Goal: Task Accomplishment & Management: Use online tool/utility

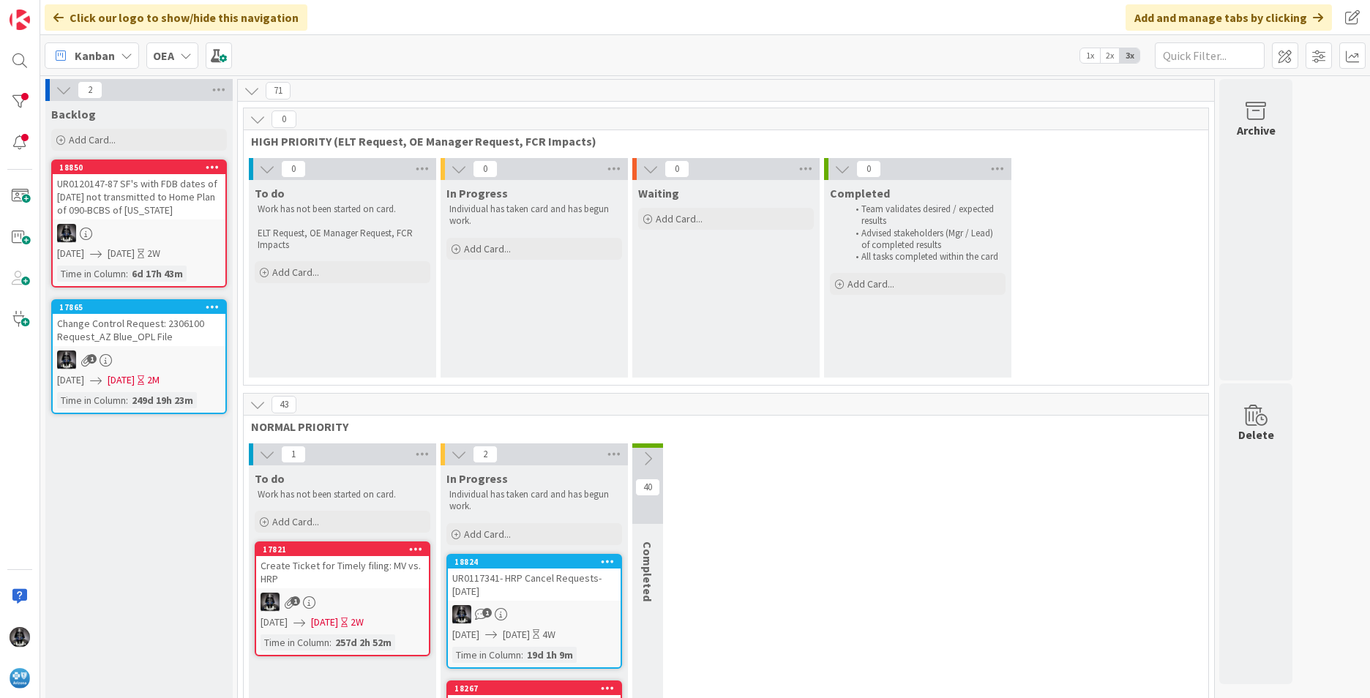
click at [127, 53] on icon at bounding box center [127, 56] width 12 height 12
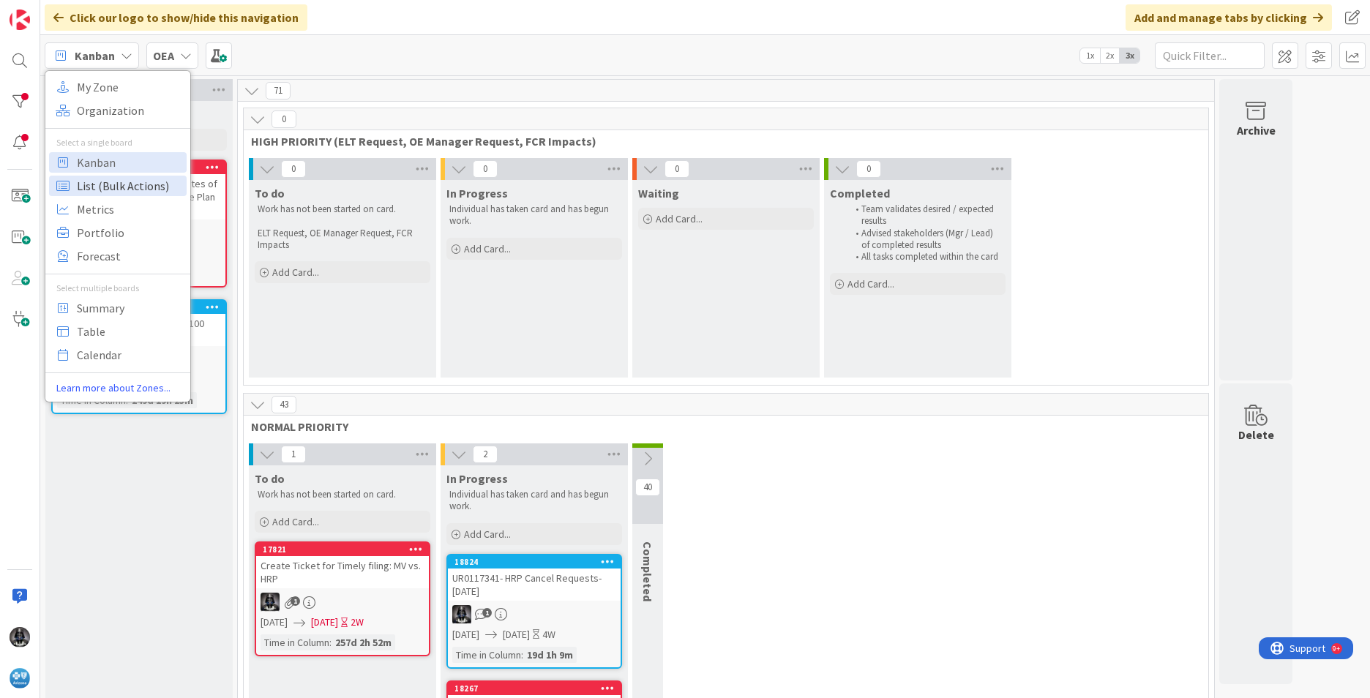
click at [87, 187] on span "List (Bulk Actions)" at bounding box center [129, 186] width 105 height 22
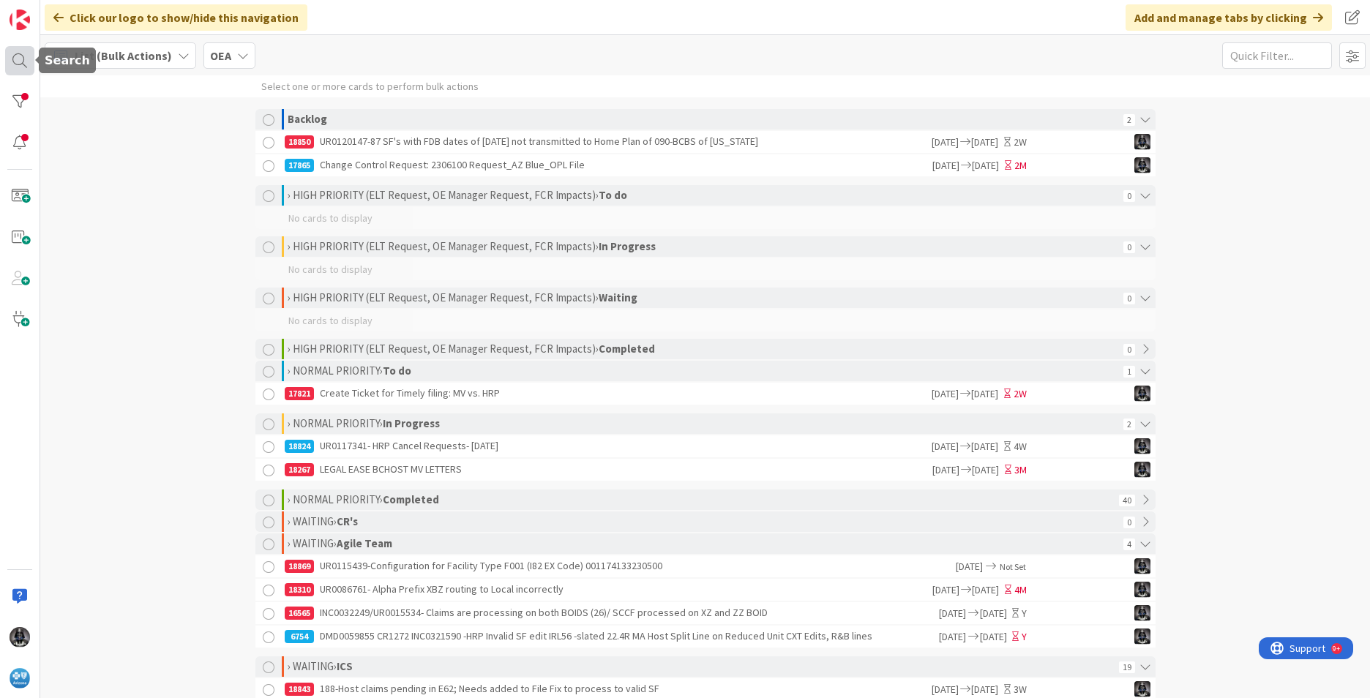
click at [17, 58] on div at bounding box center [19, 60] width 29 height 29
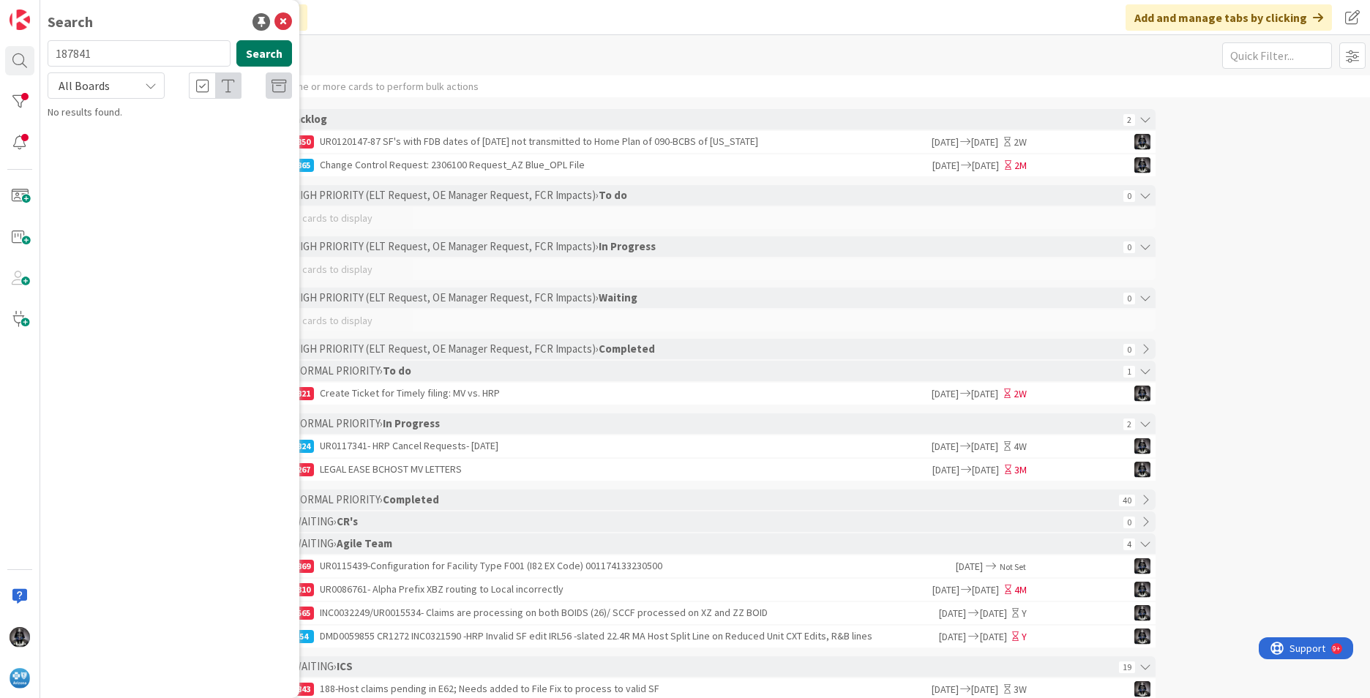
click at [257, 57] on button "Search" at bounding box center [264, 53] width 56 height 26
click at [78, 54] on input "187841" at bounding box center [139, 53] width 183 height 26
type input "18741"
click at [239, 135] on p "UR0111861/UNT0015273 - GI's in Retry/Fail Status included Adjustments" at bounding box center [180, 137] width 224 height 31
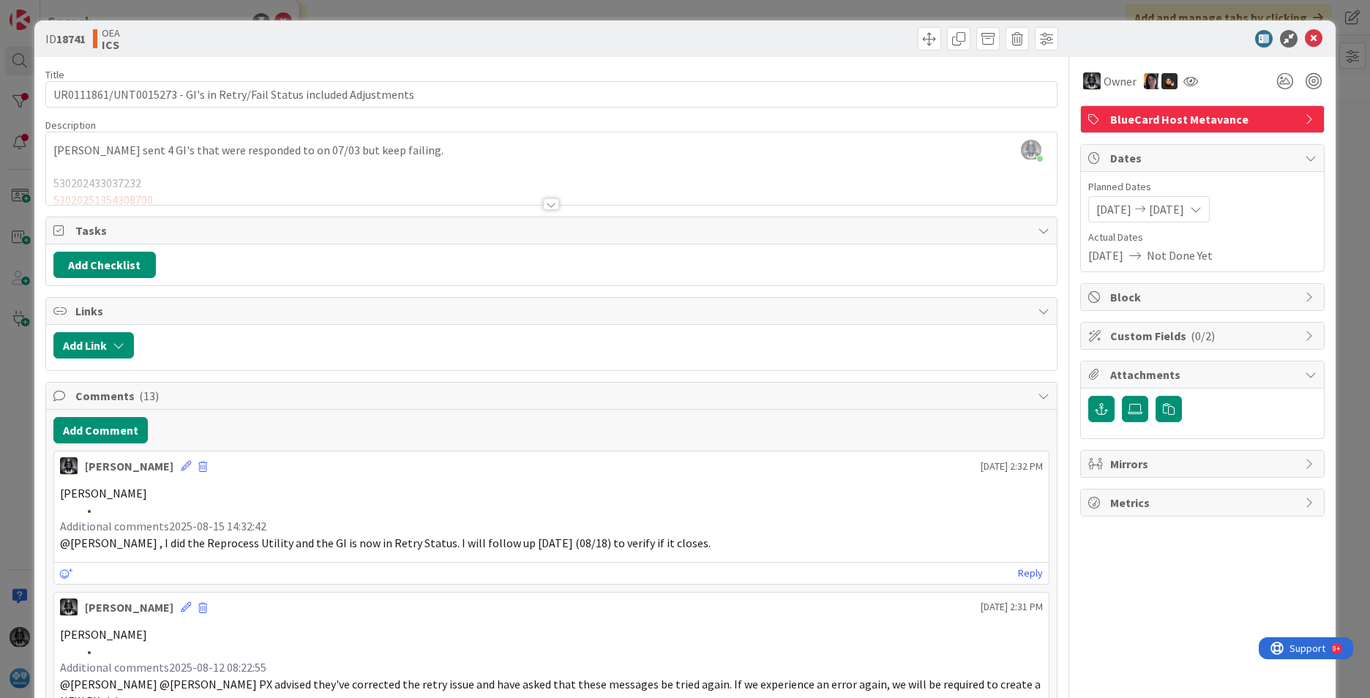
click at [550, 207] on div at bounding box center [551, 204] width 16 height 12
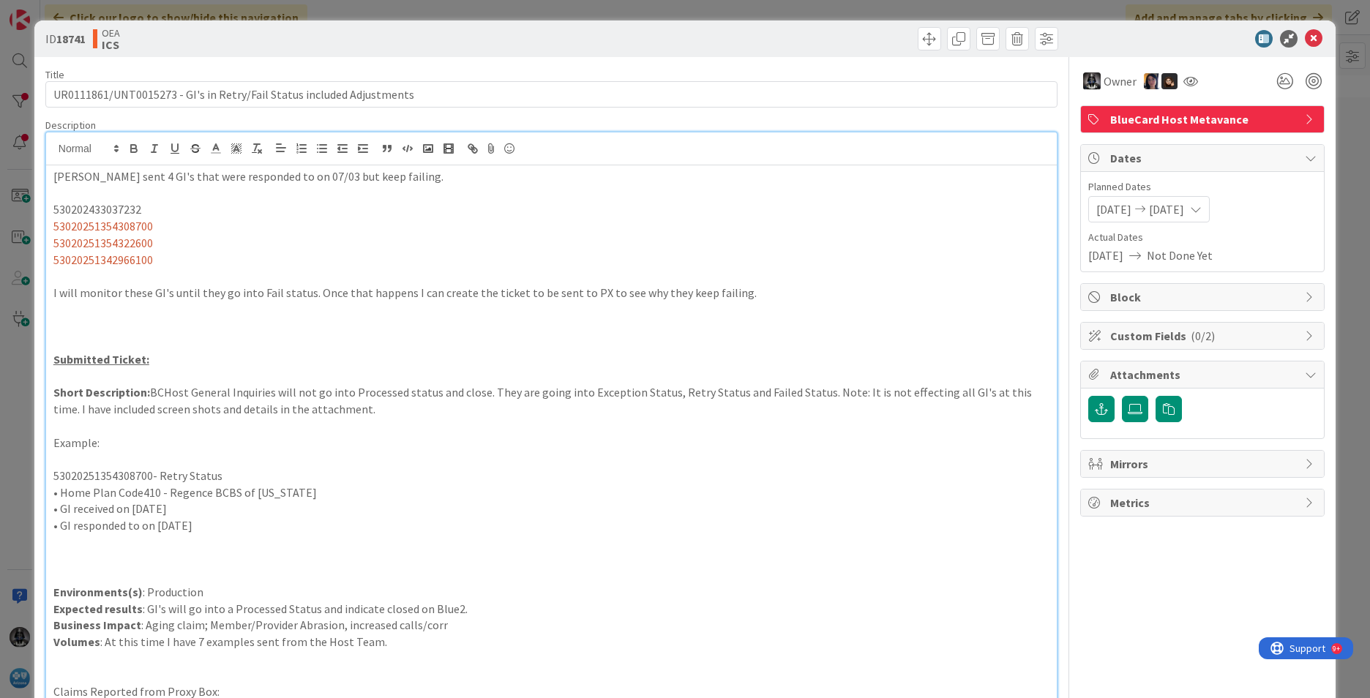
click at [101, 471] on p "53020251354308700- Retry Status" at bounding box center [551, 476] width 996 height 17
copy p "53020251354308700"
click at [100, 207] on p "530202433037232" at bounding box center [551, 209] width 996 height 17
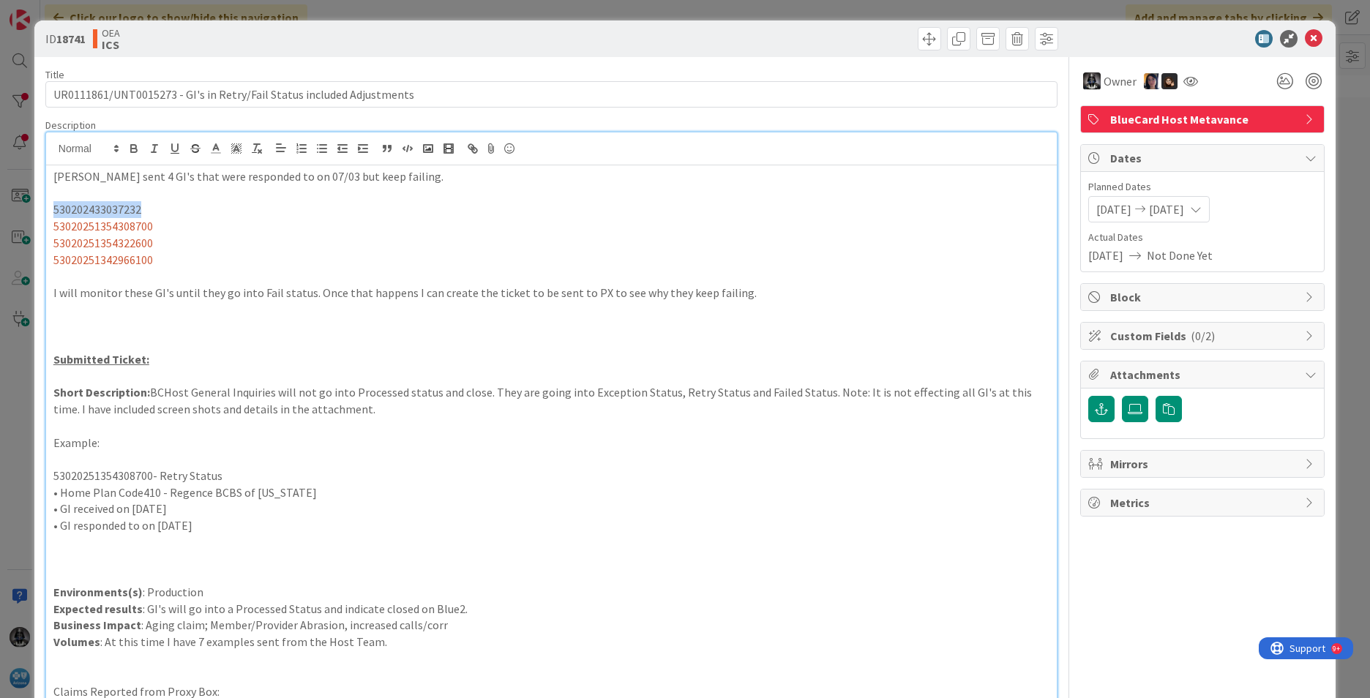
copy p "530202433037232"
click at [94, 225] on span "53020251354308700" at bounding box center [103, 226] width 100 height 15
click at [102, 240] on span "53020251354322600" at bounding box center [103, 243] width 100 height 15
click at [103, 241] on span "53020251354322600" at bounding box center [103, 243] width 100 height 15
copy span "53020251354322600"
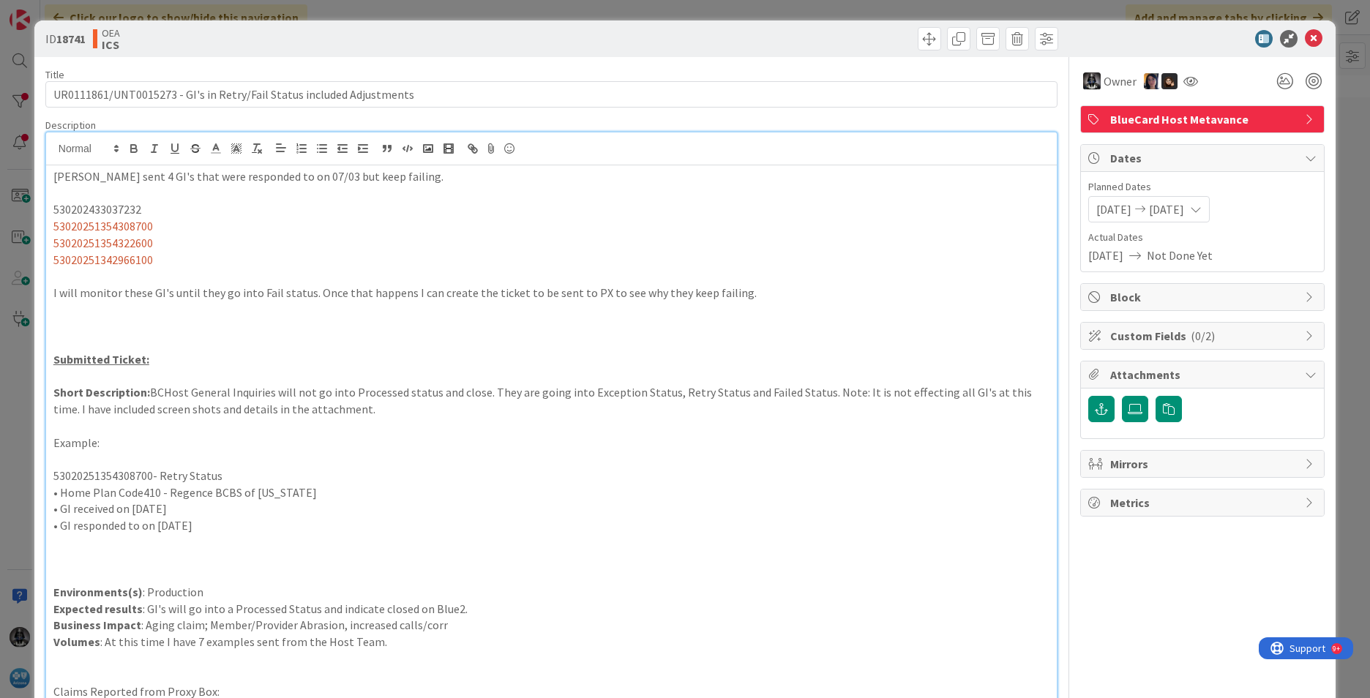
click at [111, 255] on span "53020251342966100" at bounding box center [103, 260] width 100 height 15
copy span "53020251342966100"
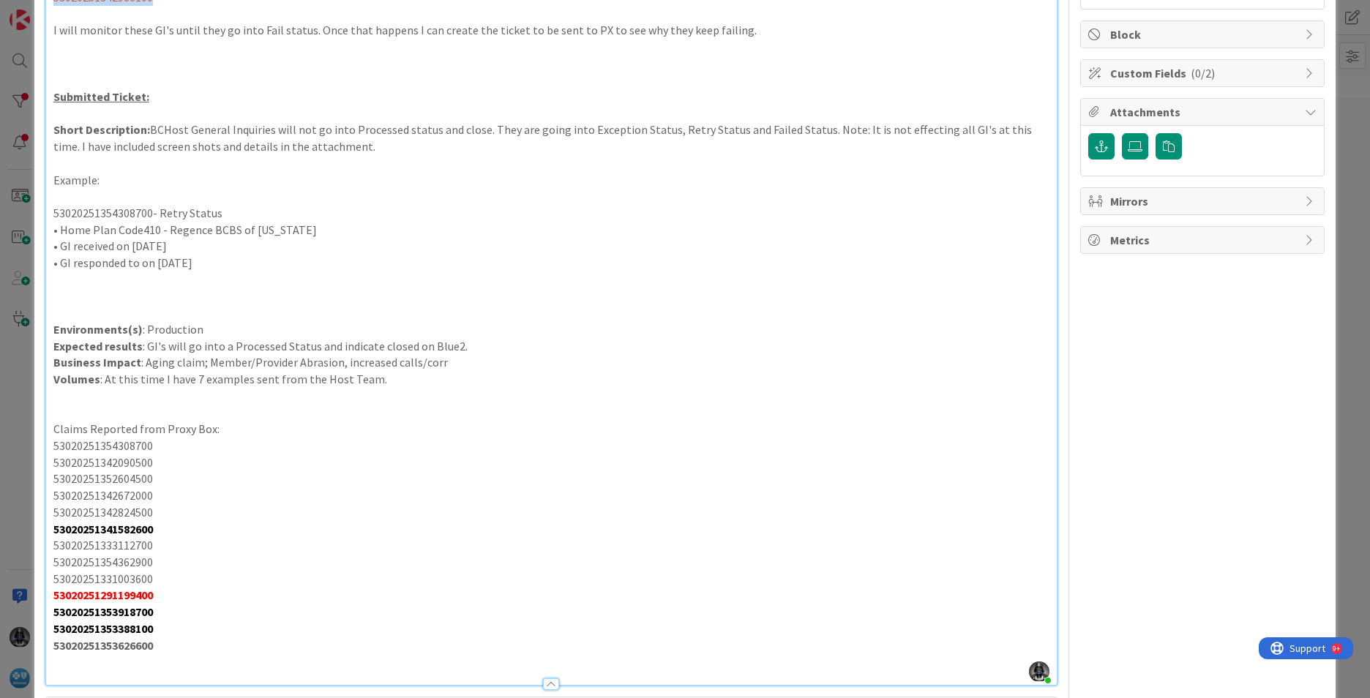
scroll to position [293, 0]
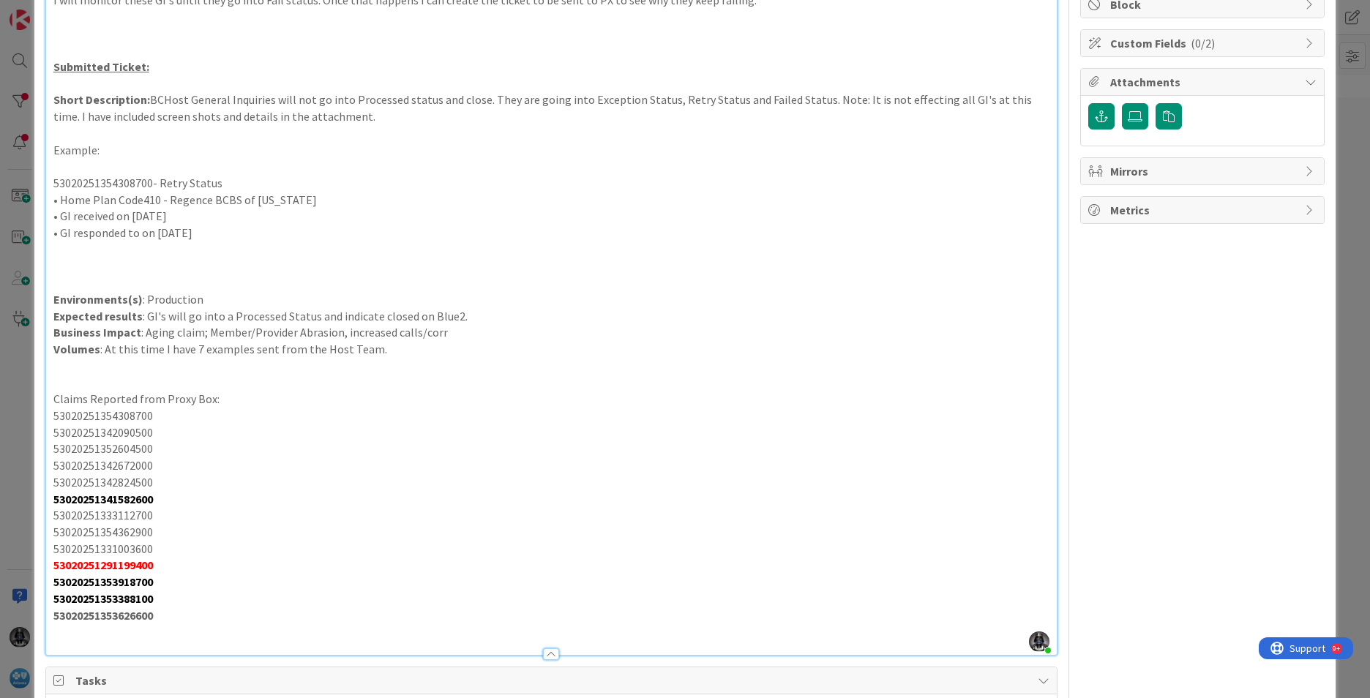
click at [108, 618] on strong "53020251353626600" at bounding box center [103, 615] width 100 height 15
copy strong "53020251353626600"
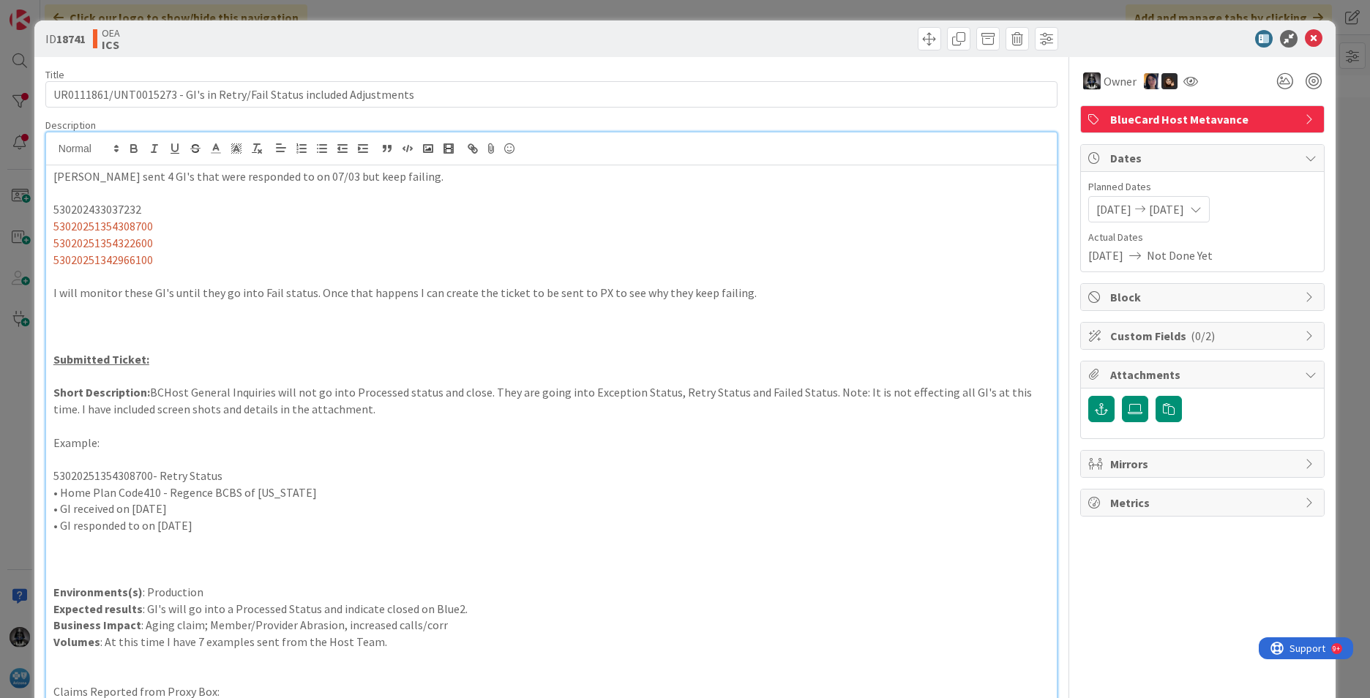
click at [104, 207] on p "530202433037232" at bounding box center [551, 209] width 996 height 17
copy p "530202433037232"
click at [102, 228] on span "53020251354308700" at bounding box center [103, 226] width 100 height 15
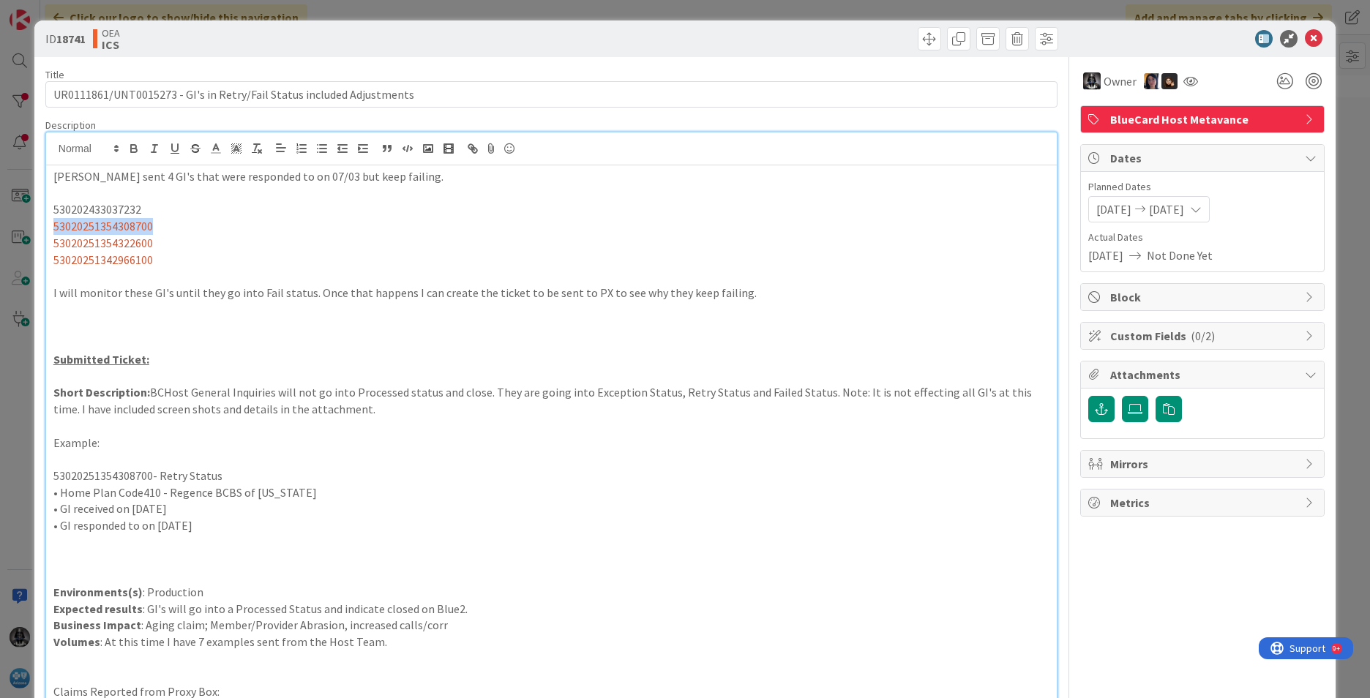
copy span "53020251354308700"
click at [122, 241] on span "53020251354322600" at bounding box center [103, 243] width 100 height 15
copy span "53020251354322600"
click at [108, 261] on span "53020251342966100" at bounding box center [103, 260] width 100 height 15
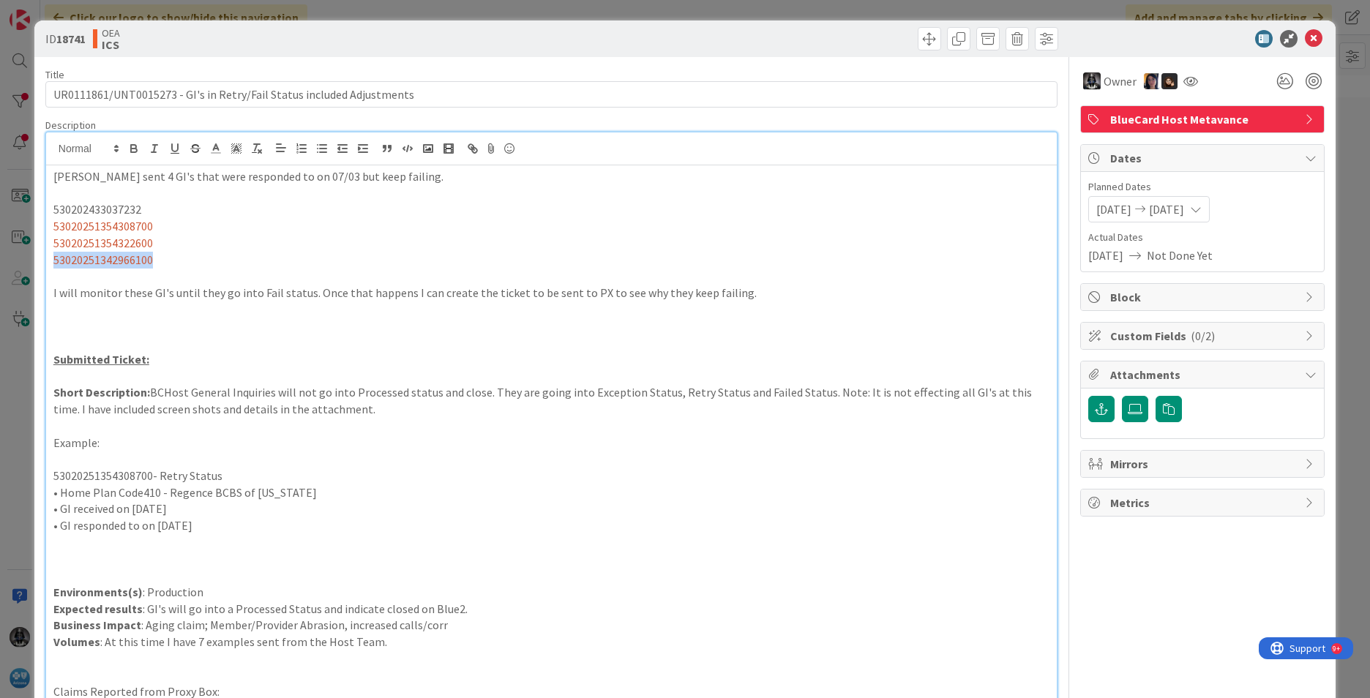
click at [108, 261] on span "53020251342966100" at bounding box center [103, 260] width 100 height 15
copy span "53020251342966100"
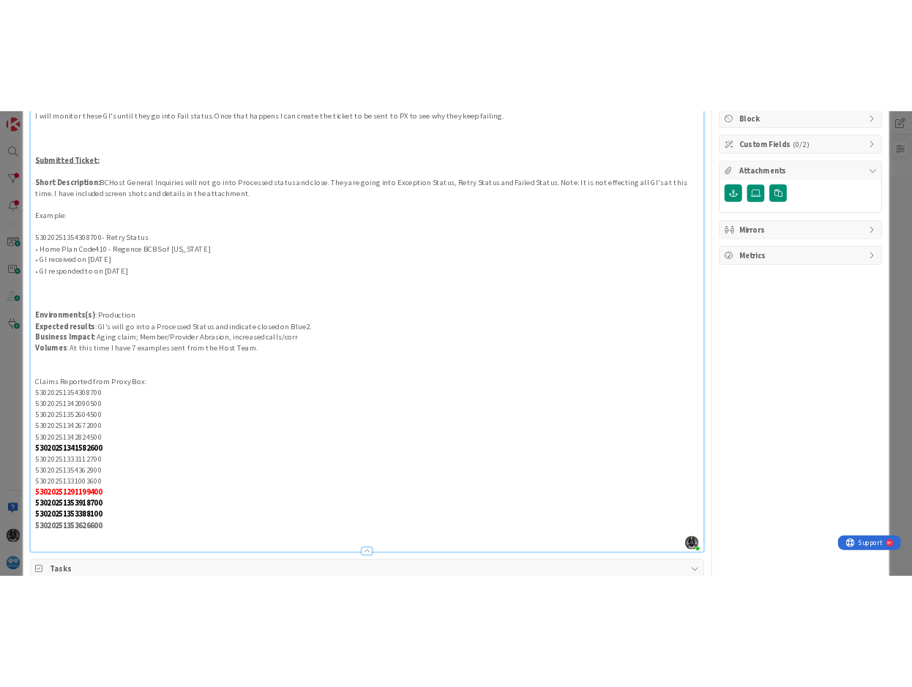
scroll to position [293, 0]
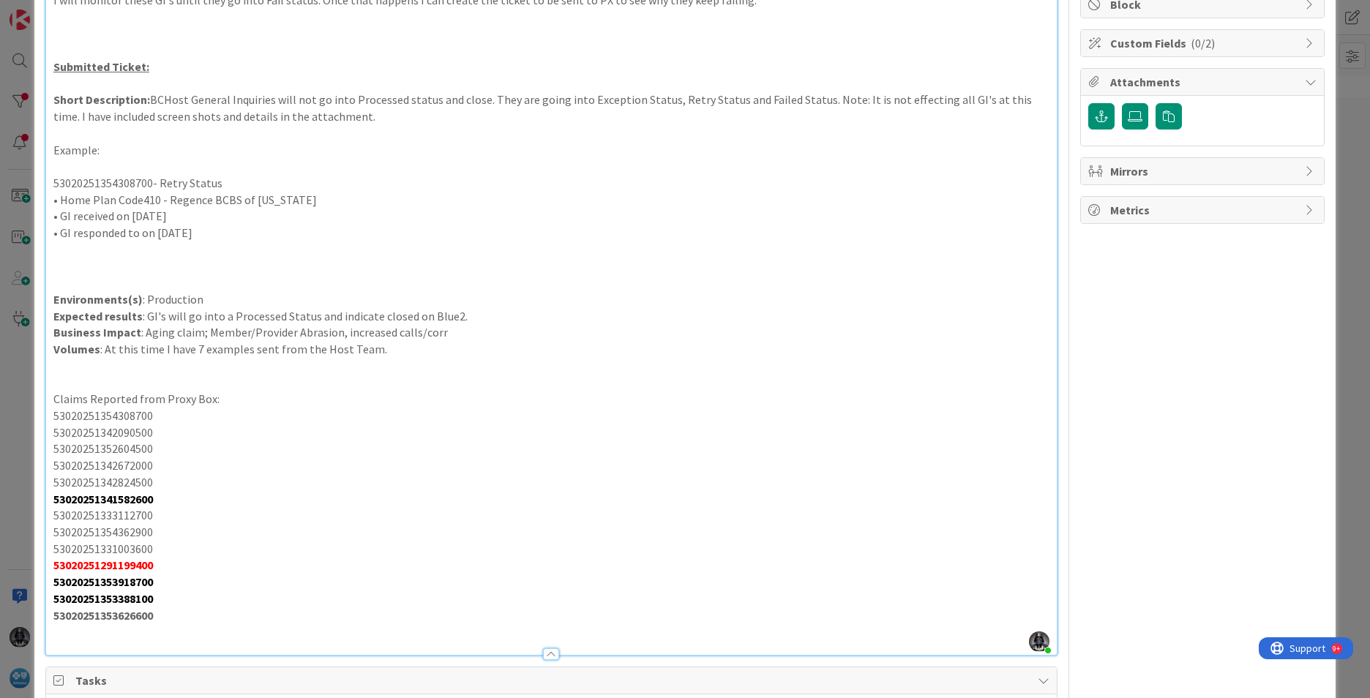
click at [111, 433] on p "53020251342090500" at bounding box center [551, 433] width 996 height 17
copy p "53020251342090500"
click at [111, 451] on p "53020251352604500" at bounding box center [551, 449] width 996 height 17
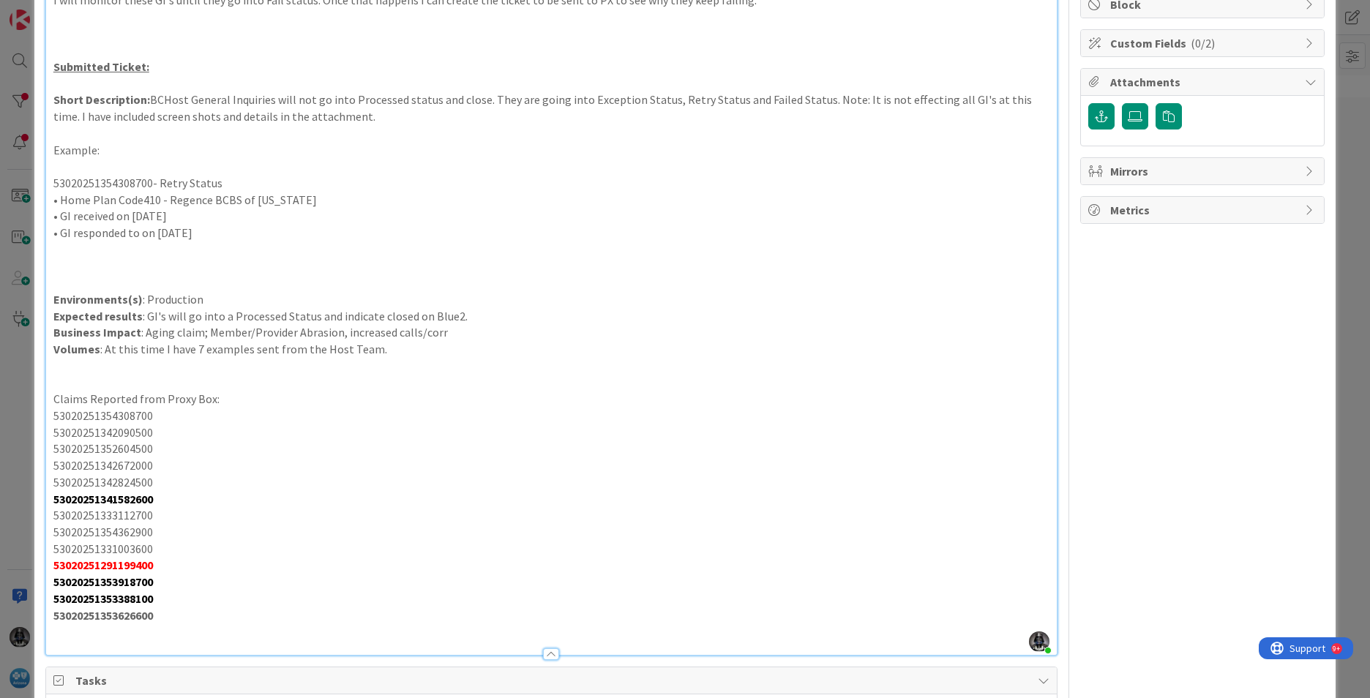
click at [123, 468] on p "53020251342672000" at bounding box center [551, 465] width 996 height 17
click at [119, 479] on p "53020251342824500" at bounding box center [551, 482] width 996 height 17
click at [133, 499] on strong "53020251341582600" at bounding box center [103, 499] width 100 height 15
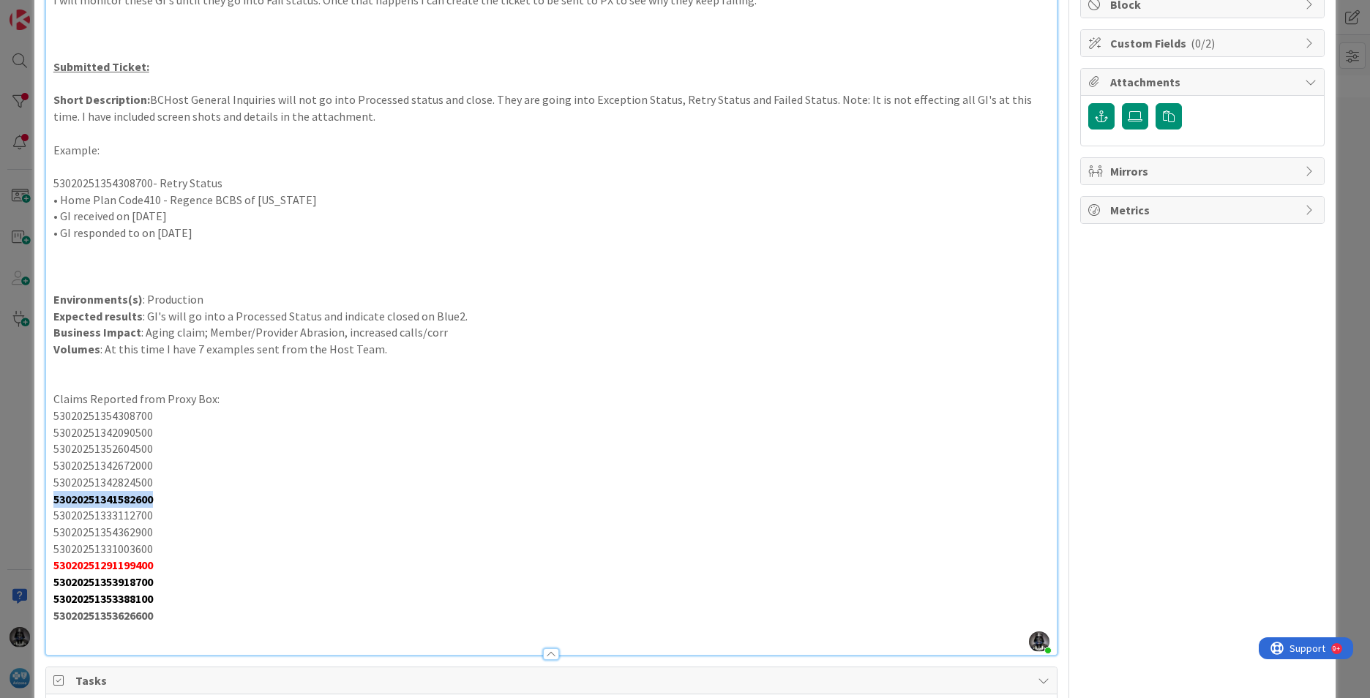
click at [133, 499] on strong "53020251341582600" at bounding box center [103, 499] width 100 height 15
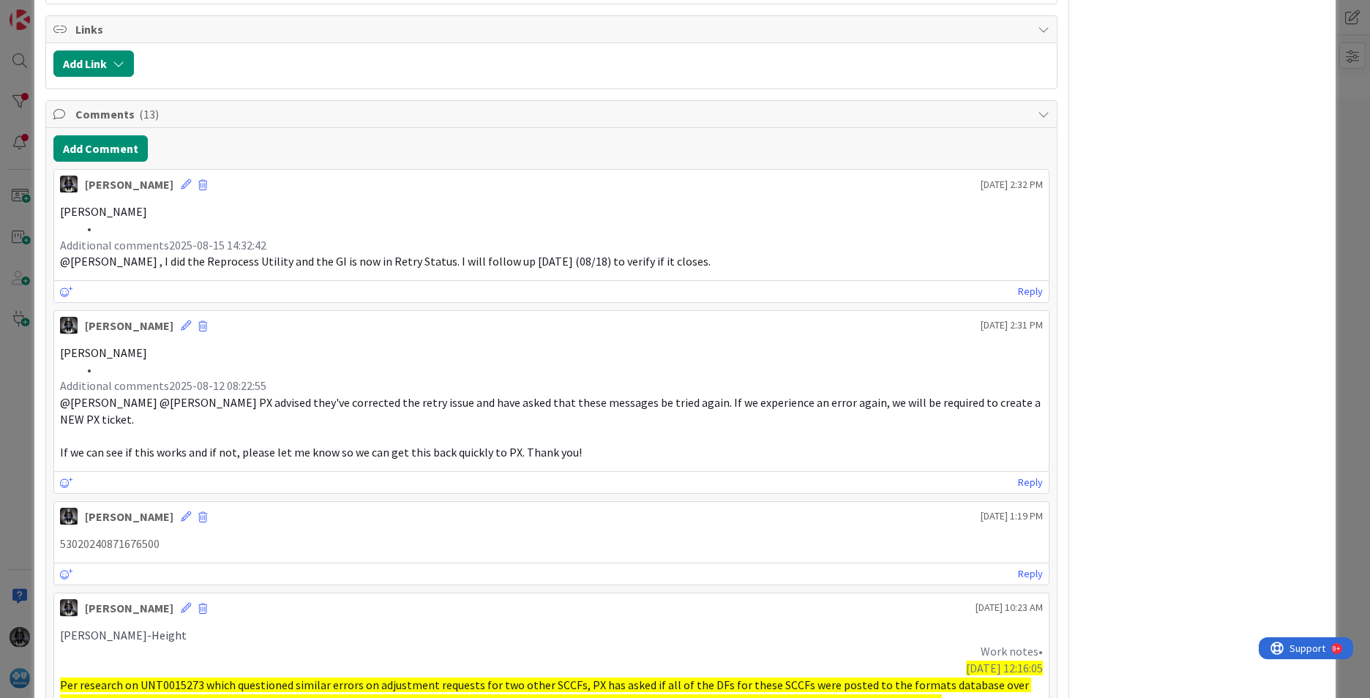
scroll to position [991, 0]
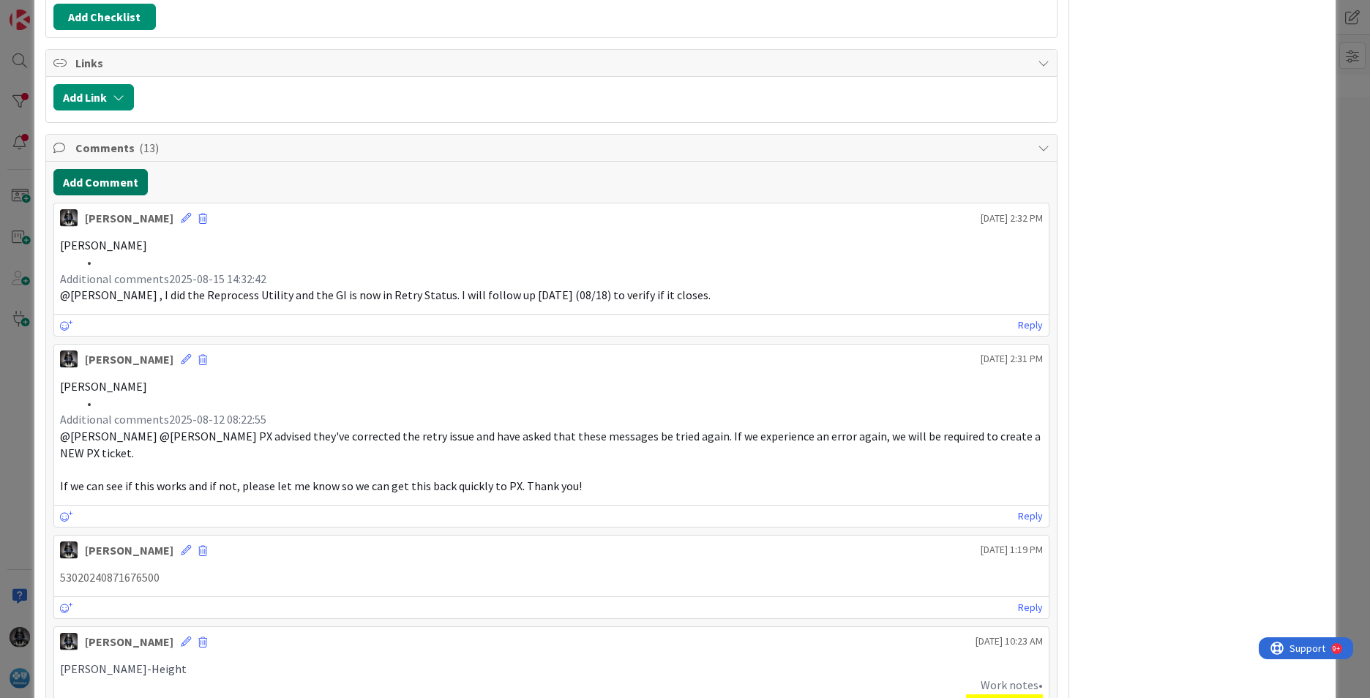
click at [97, 182] on button "Add Comment" at bounding box center [100, 182] width 94 height 26
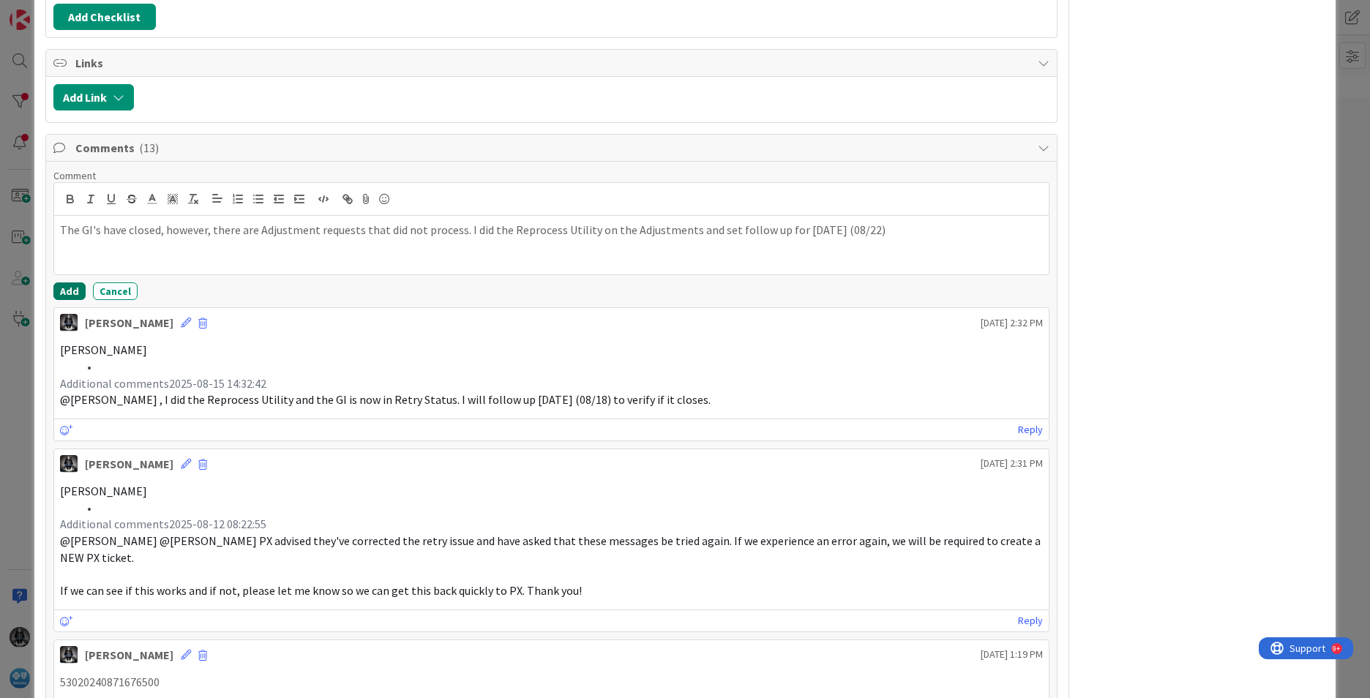
click at [68, 285] on button "Add" at bounding box center [69, 292] width 32 height 18
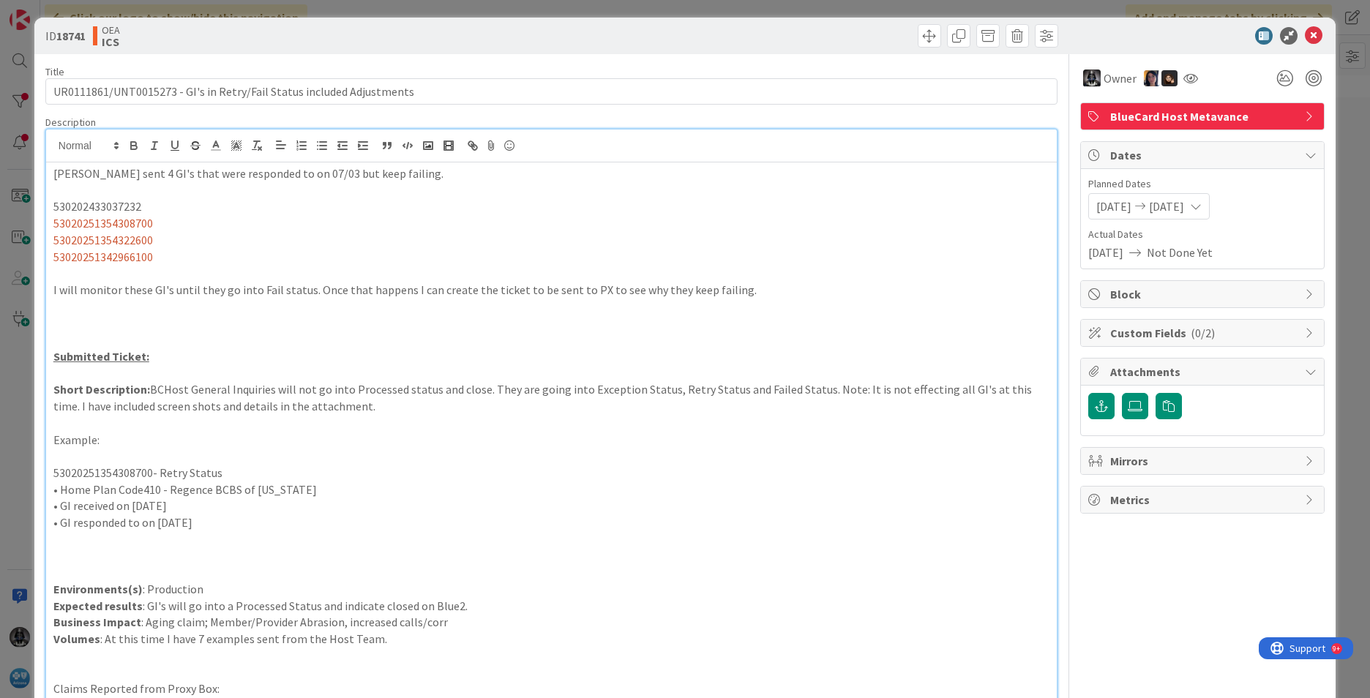
scroll to position [0, 0]
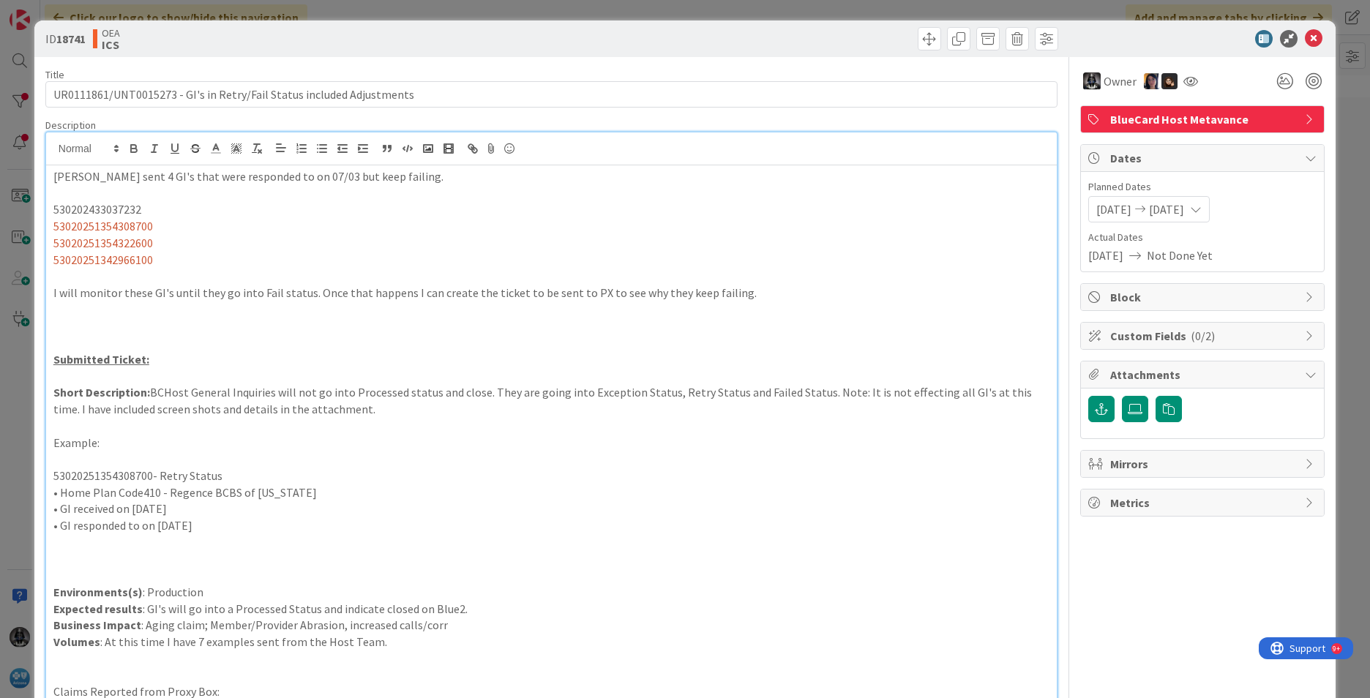
click at [1084, 214] on div "07/08/2025 08/22/2025" at bounding box center [1202, 209] width 228 height 26
click at [1084, 206] on span "08/22/2025" at bounding box center [1166, 210] width 35 height 18
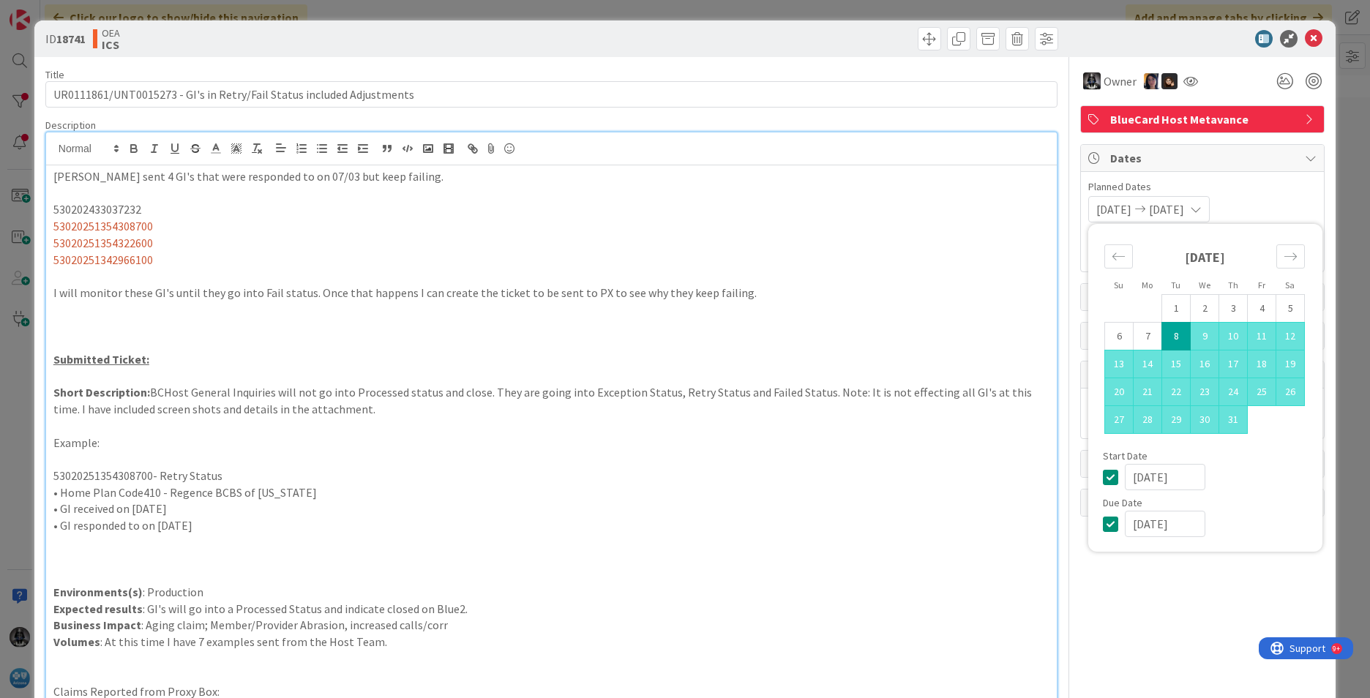
click at [1084, 206] on span "08/22/2025" at bounding box center [1166, 210] width 35 height 18
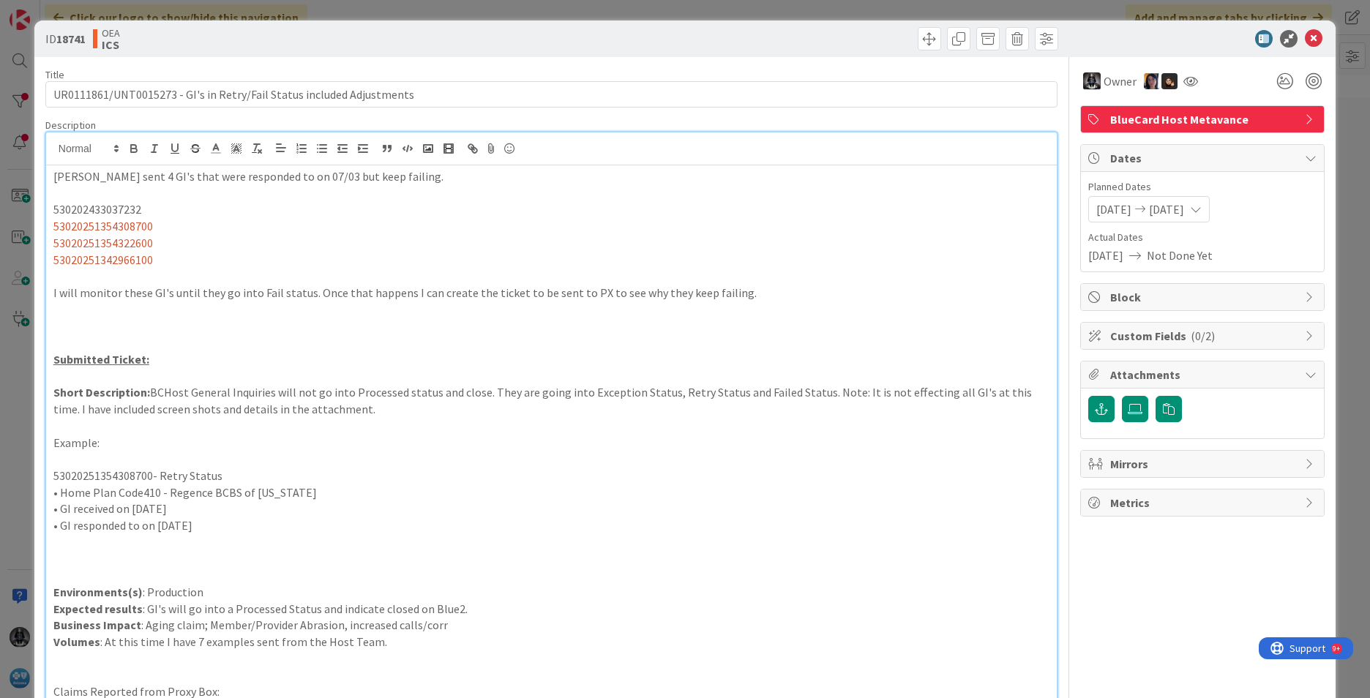
click at [1084, 206] on span "08/22/2025" at bounding box center [1166, 210] width 35 height 18
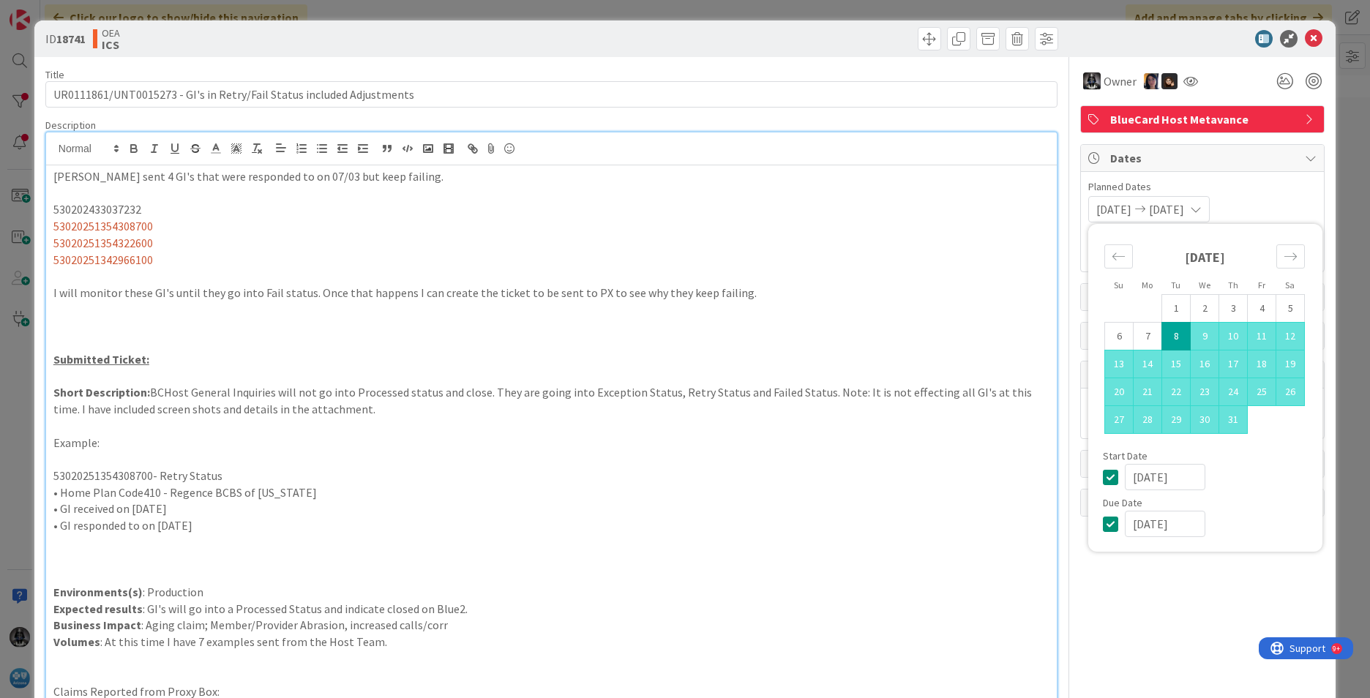
drag, startPoint x: 1198, startPoint y: 206, endPoint x: 1167, endPoint y: 206, distance: 31.5
click at [1084, 206] on span "08/22/2025" at bounding box center [1166, 210] width 35 height 18
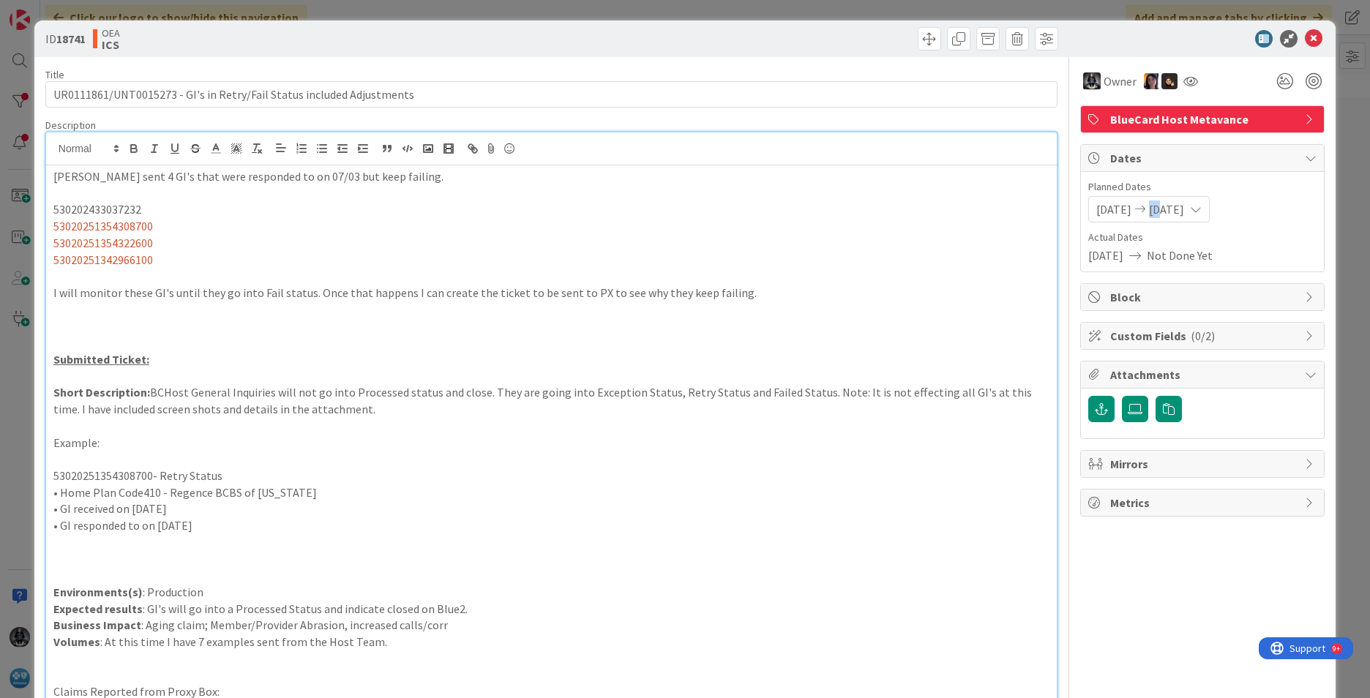
click at [1084, 206] on span "08/22/2025" at bounding box center [1166, 210] width 35 height 18
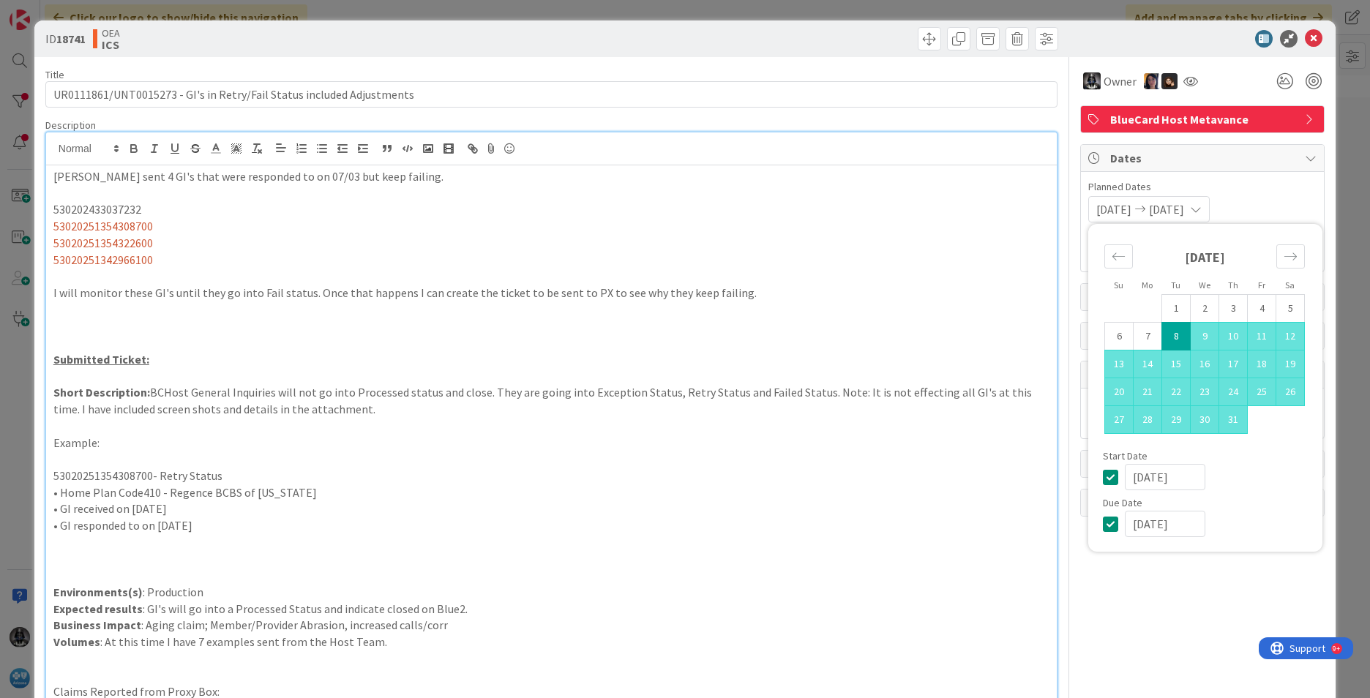
drag, startPoint x: 1167, startPoint y: 206, endPoint x: 1253, endPoint y: 195, distance: 87.1
click at [1084, 195] on div "Planned Dates 07/08/2025 08/22/2025 Su Mo Tu We Th Fr Sa June 2025 1 2 3 4 5 6 …" at bounding box center [1202, 200] width 228 height 43
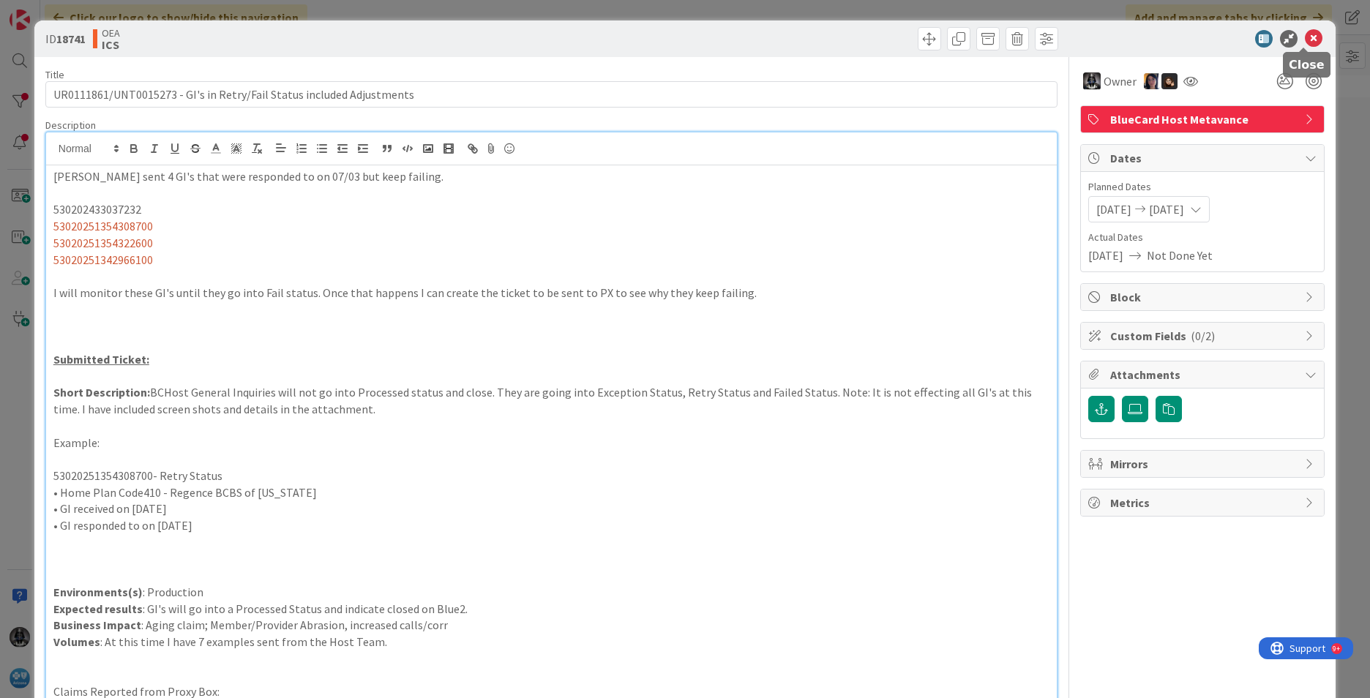
click at [1084, 37] on icon at bounding box center [1314, 39] width 18 height 18
